Goal: Task Accomplishment & Management: Use online tool/utility

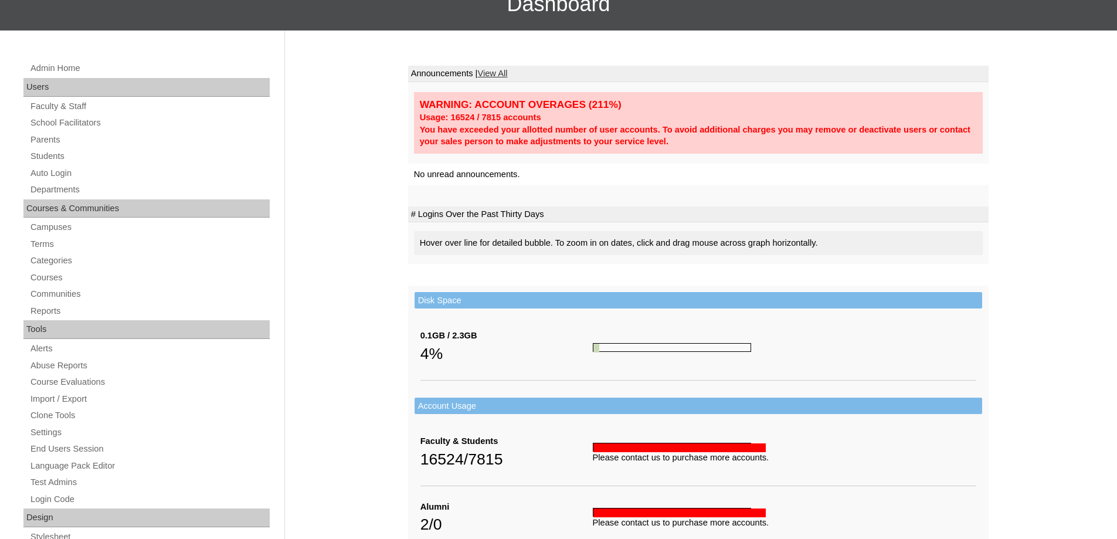
scroll to position [117, 0]
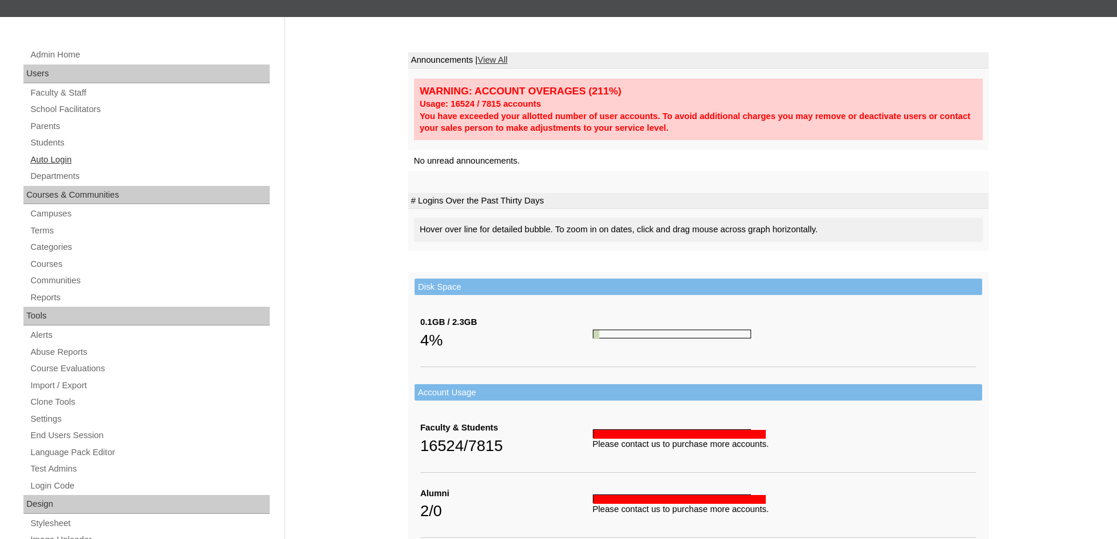
click at [77, 152] on link "Auto Login" at bounding box center [149, 159] width 240 height 15
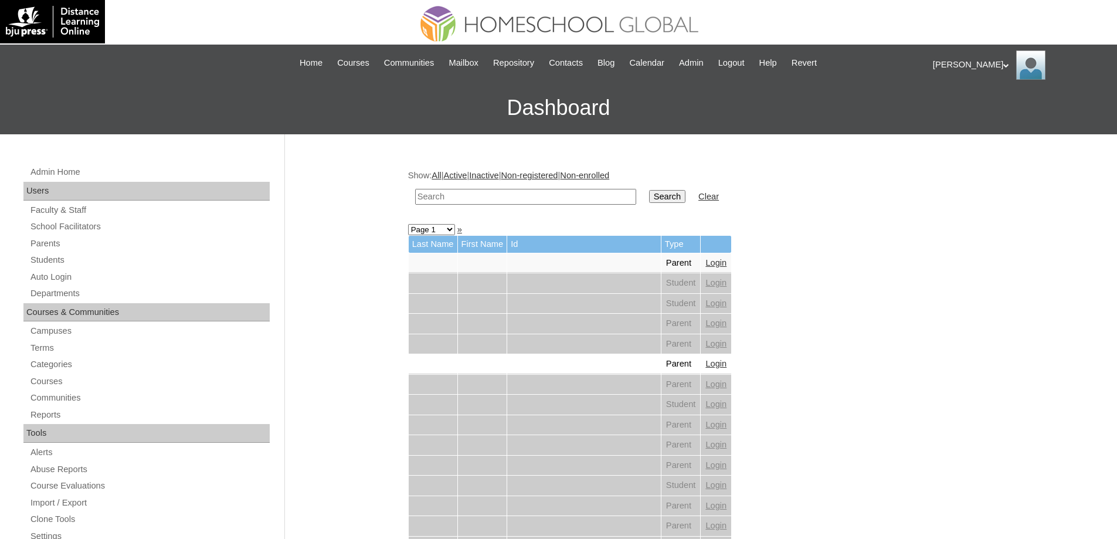
drag, startPoint x: 532, startPoint y: 196, endPoint x: 659, endPoint y: 209, distance: 127.9
click at [532, 196] on input "text" at bounding box center [525, 197] width 221 height 16
paste input "Princess Pe"
type input "Princess Pe"
click at [683, 209] on td "Search" at bounding box center [667, 197] width 48 height 28
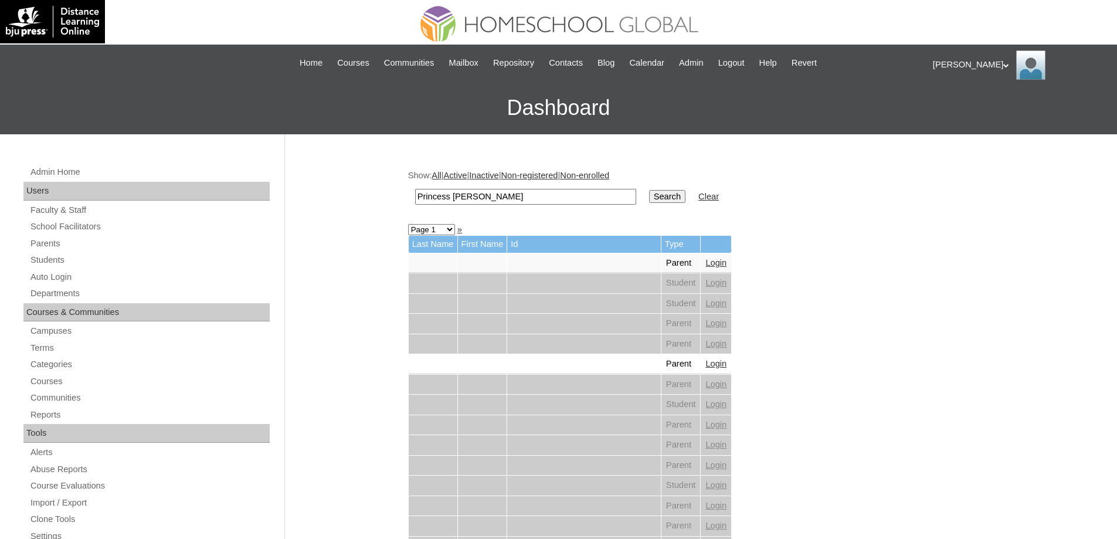
click at [675, 198] on input "Search" at bounding box center [667, 196] width 36 height 13
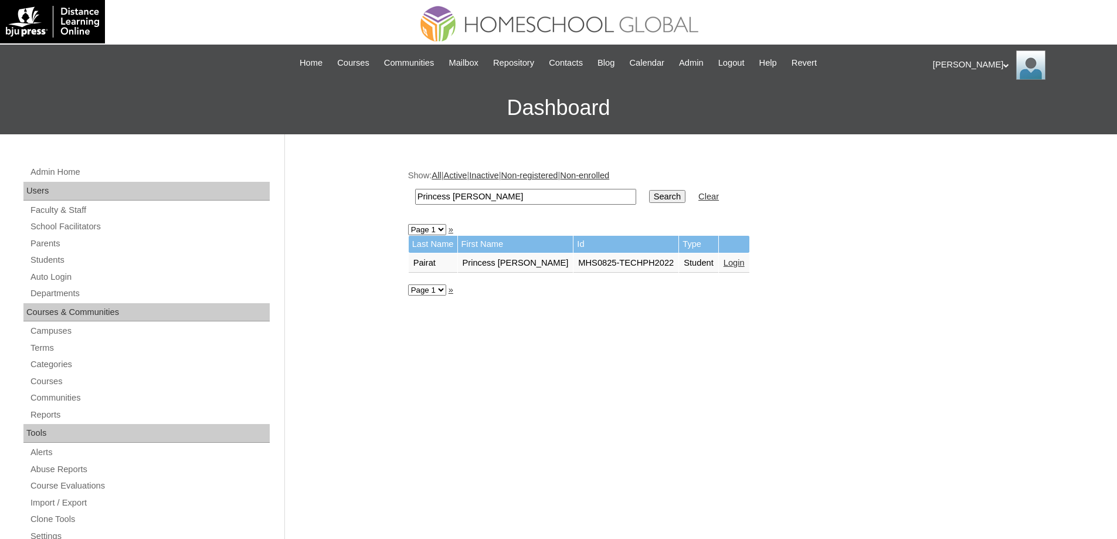
click at [719, 269] on td "Login" at bounding box center [734, 263] width 30 height 20
click at [723, 266] on link "Login" at bounding box center [733, 262] width 21 height 9
